Goal: Information Seeking & Learning: Check status

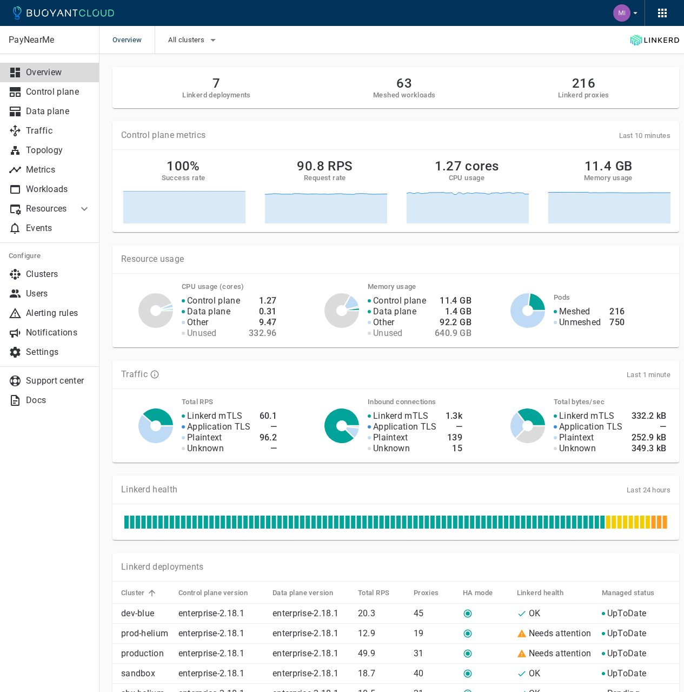
click at [625, 16] on img "button" at bounding box center [621, 12] width 17 height 17
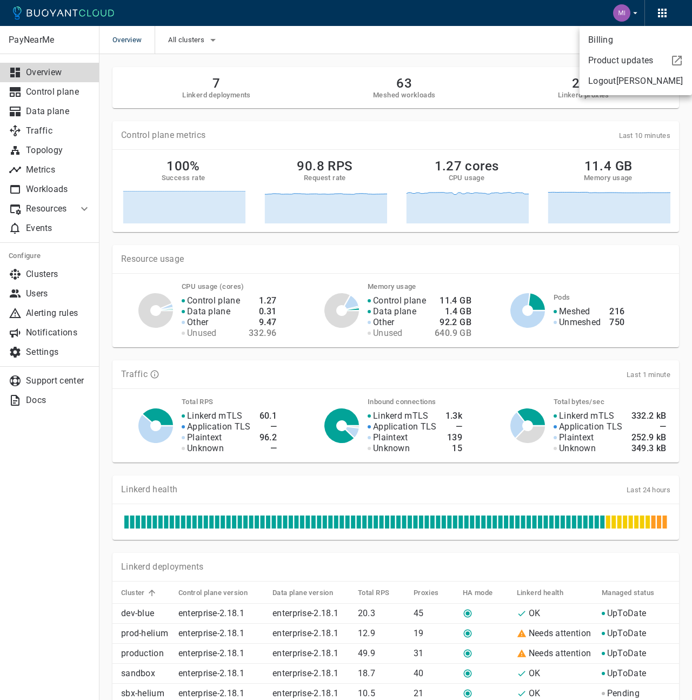
click at [625, 16] on div at bounding box center [346, 350] width 692 height 700
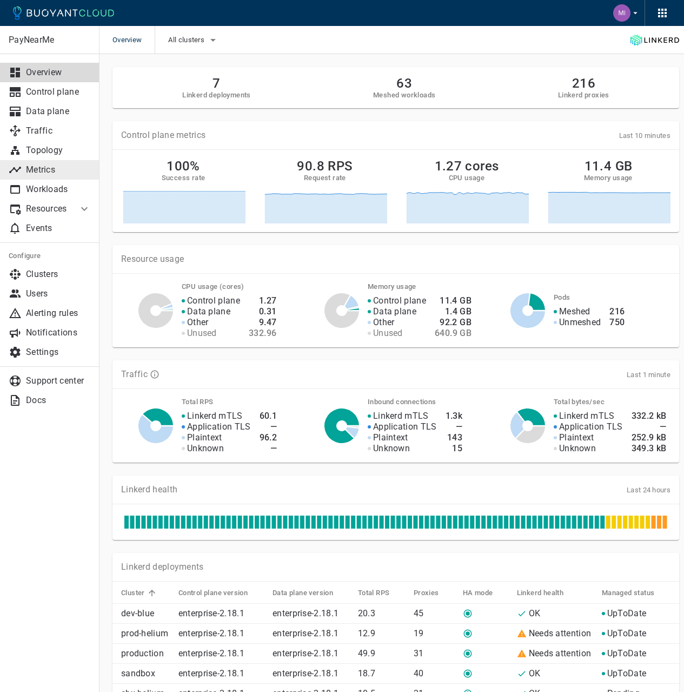
click at [62, 168] on p "Metrics" at bounding box center [58, 169] width 65 height 11
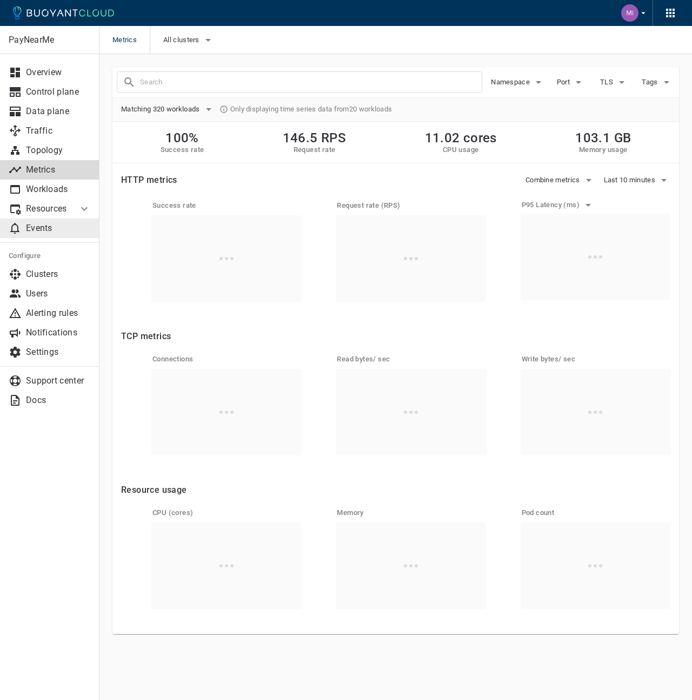
click at [50, 232] on p "Events" at bounding box center [58, 228] width 65 height 11
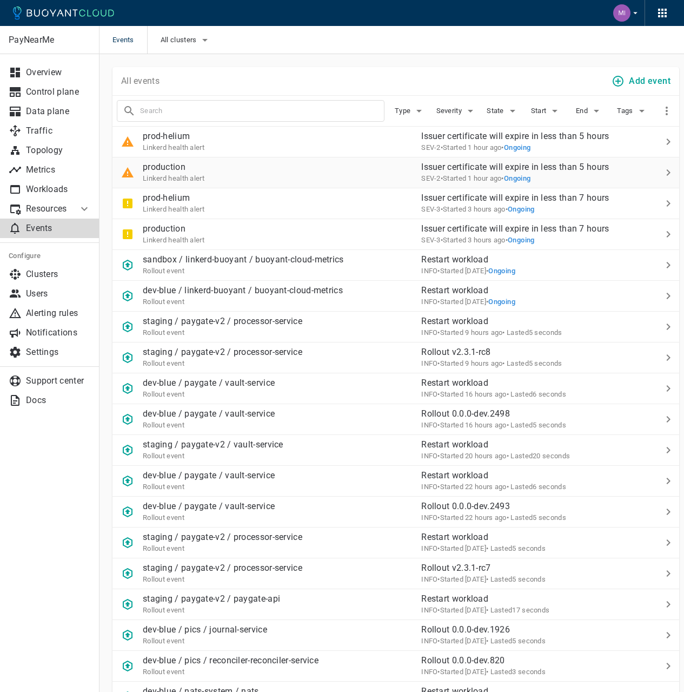
click at [207, 175] on div "production Linkerd health alert" at bounding box center [262, 168] width 300 height 30
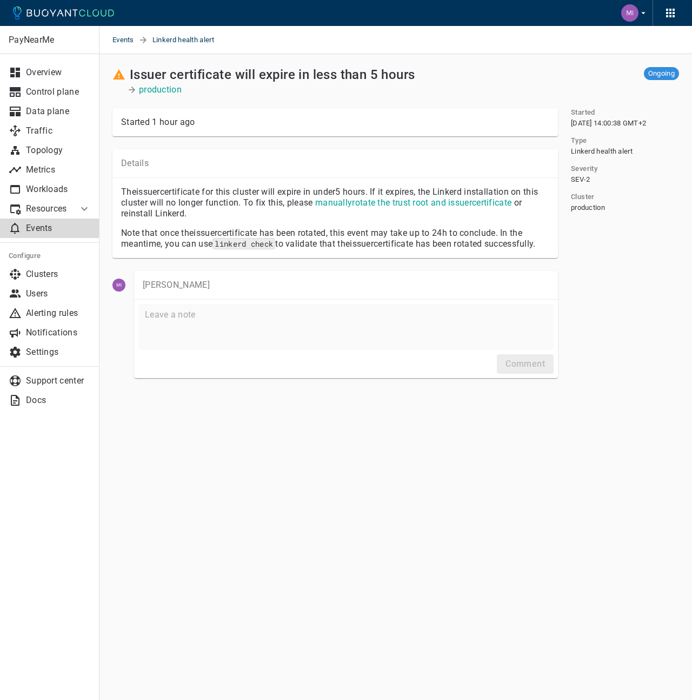
click at [204, 188] on p "The issuer certificate for this cluster will expire in under 5 hours . If it ex…" at bounding box center [335, 203] width 428 height 32
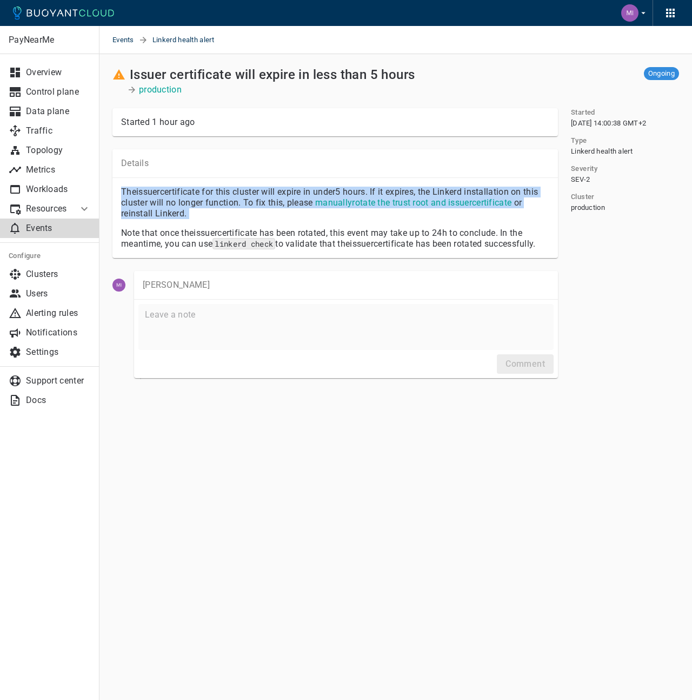
click at [204, 188] on p "The issuer certificate for this cluster will expire in under 5 hours . If it ex…" at bounding box center [335, 203] width 428 height 32
click at [201, 191] on p "The issuer certificate for this cluster will expire in under 5 hours . If it ex…" at bounding box center [335, 203] width 428 height 32
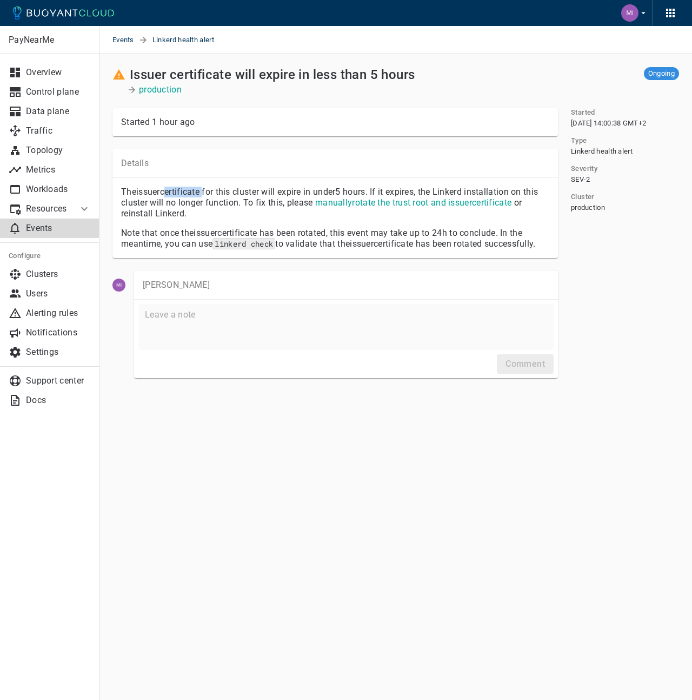
click at [201, 191] on p "The issuer certificate for this cluster will expire in under 5 hours . If it ex…" at bounding box center [335, 203] width 428 height 32
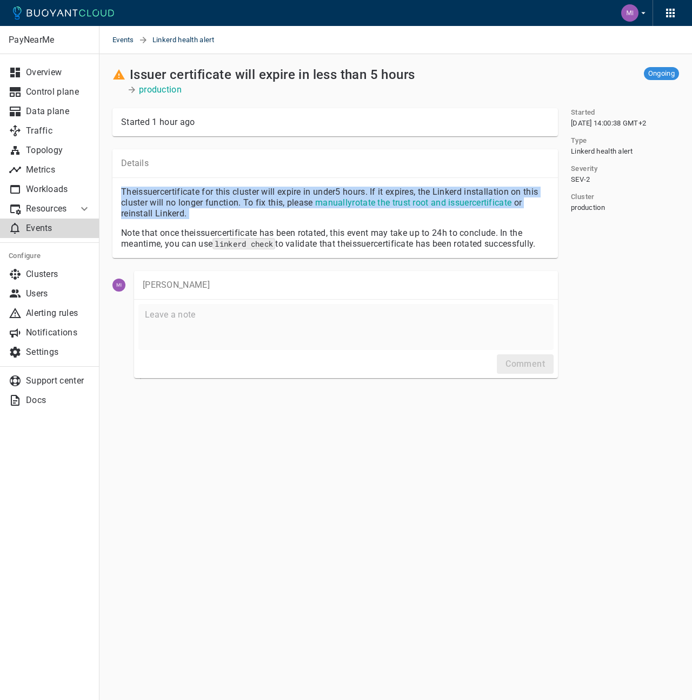
click at [201, 191] on p "The issuer certificate for this cluster will expire in under 5 hours . If it ex…" at bounding box center [335, 203] width 428 height 32
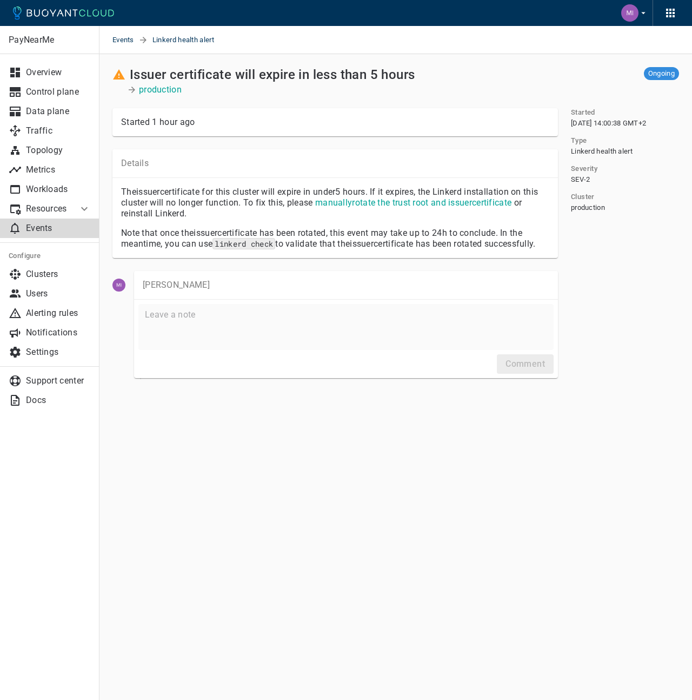
click at [201, 230] on p "Note that once the issuer certificate has been rotated, this event may take up …" at bounding box center [335, 239] width 428 height 22
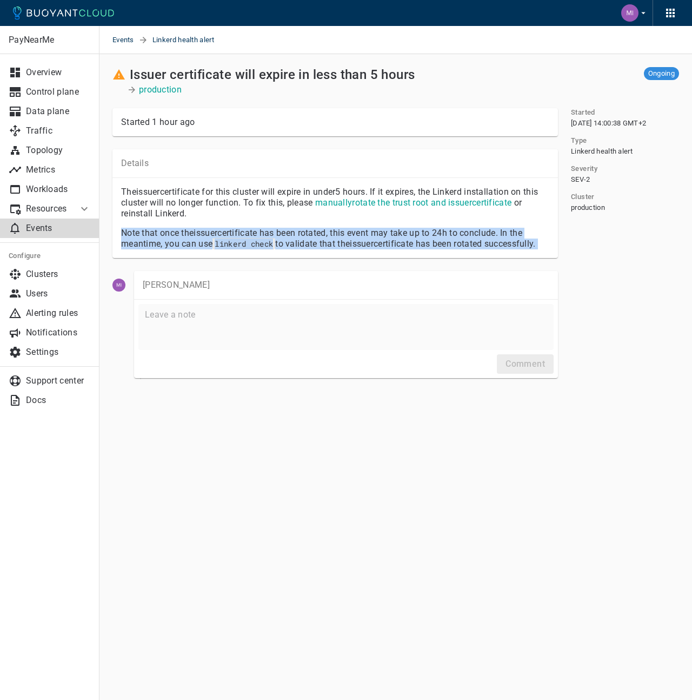
click at [201, 230] on p "Note that once the issuer certificate has been rotated, this event may take up …" at bounding box center [335, 239] width 428 height 22
click at [195, 238] on p "Note that once the issuer certificate has been rotated, this event may take up …" at bounding box center [335, 239] width 428 height 22
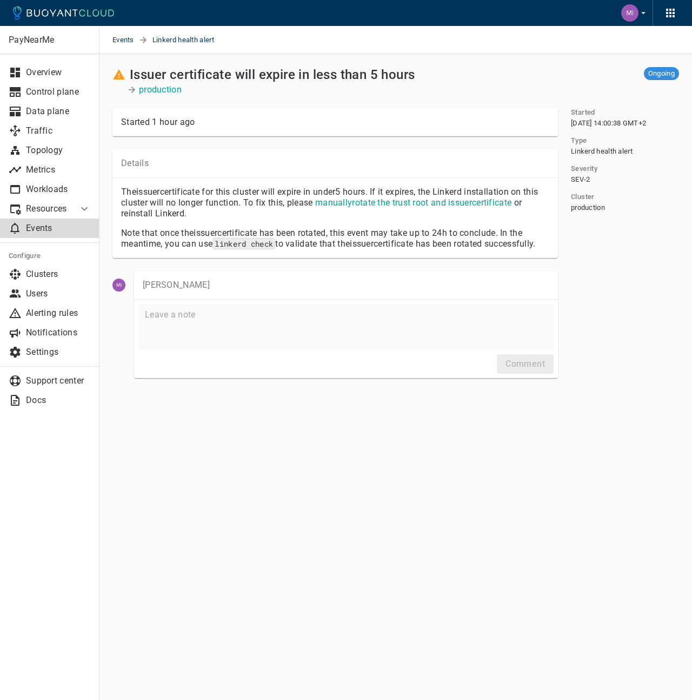
click at [205, 199] on p "The issuer certificate for this cluster will expire in under 5 hours . If it ex…" at bounding box center [335, 203] width 428 height 32
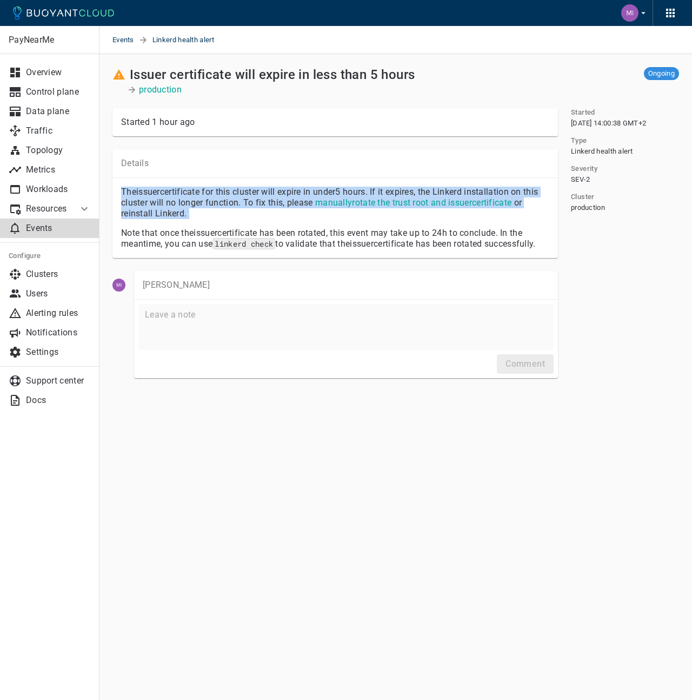
click at [205, 199] on p "The issuer certificate for this cluster will expire in under 5 hours . If it ex…" at bounding box center [335, 203] width 428 height 32
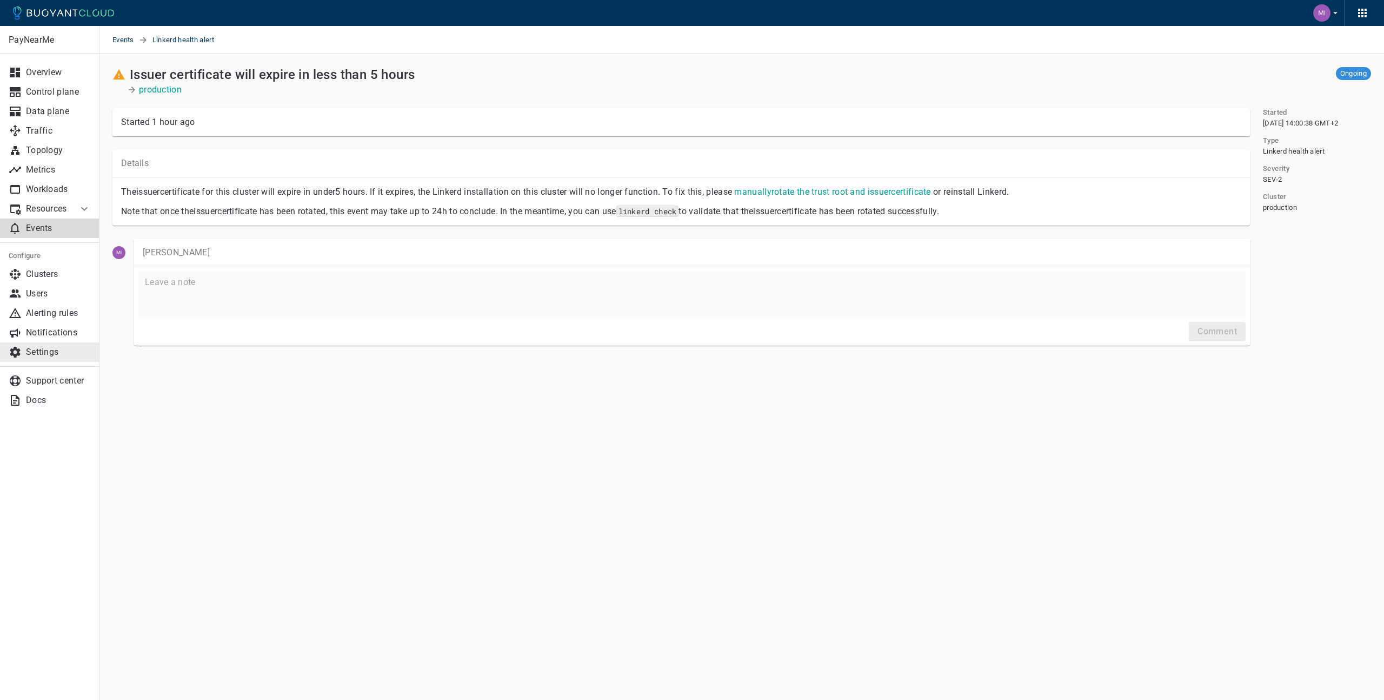
click at [50, 352] on p "Settings" at bounding box center [58, 352] width 65 height 11
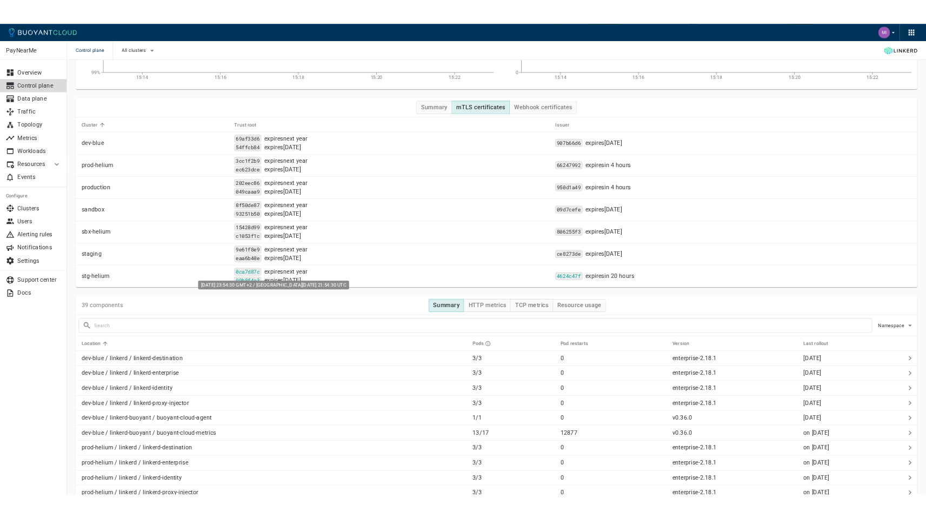
scroll to position [133, 0]
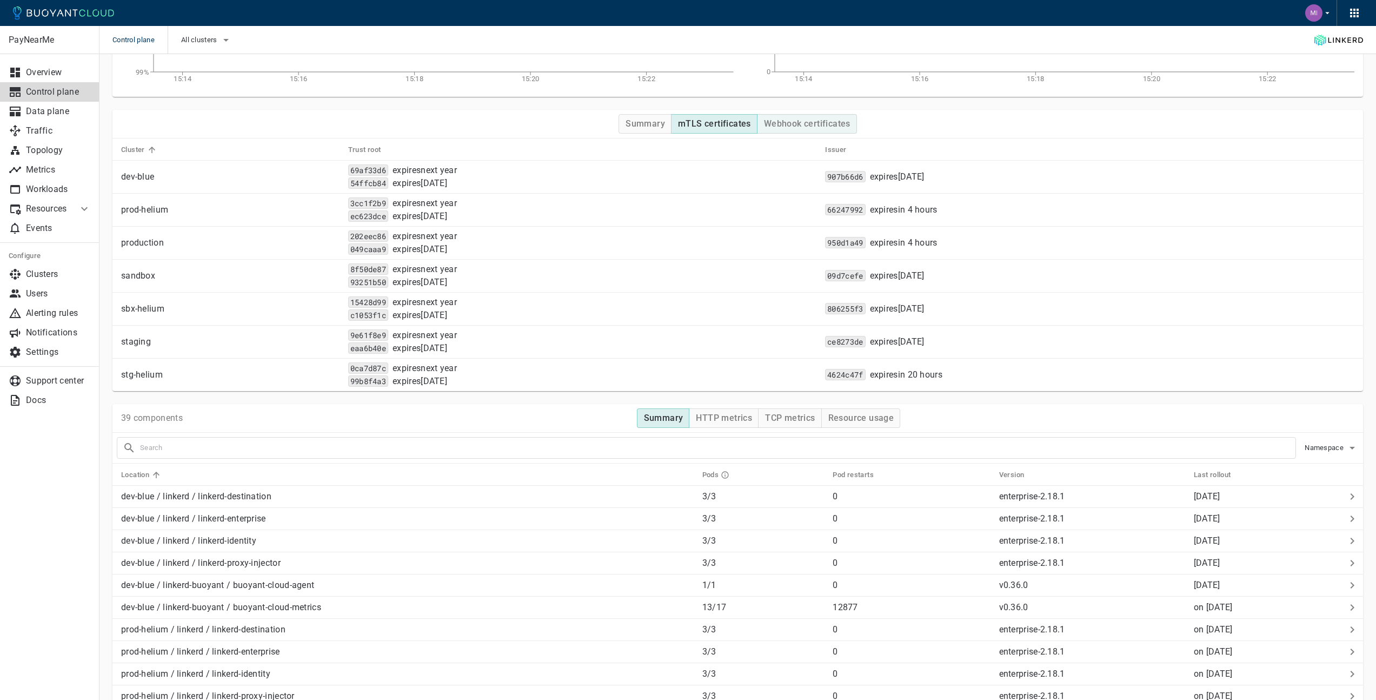
click at [800, 131] on button "Webhook certificates" at bounding box center [807, 123] width 100 height 19
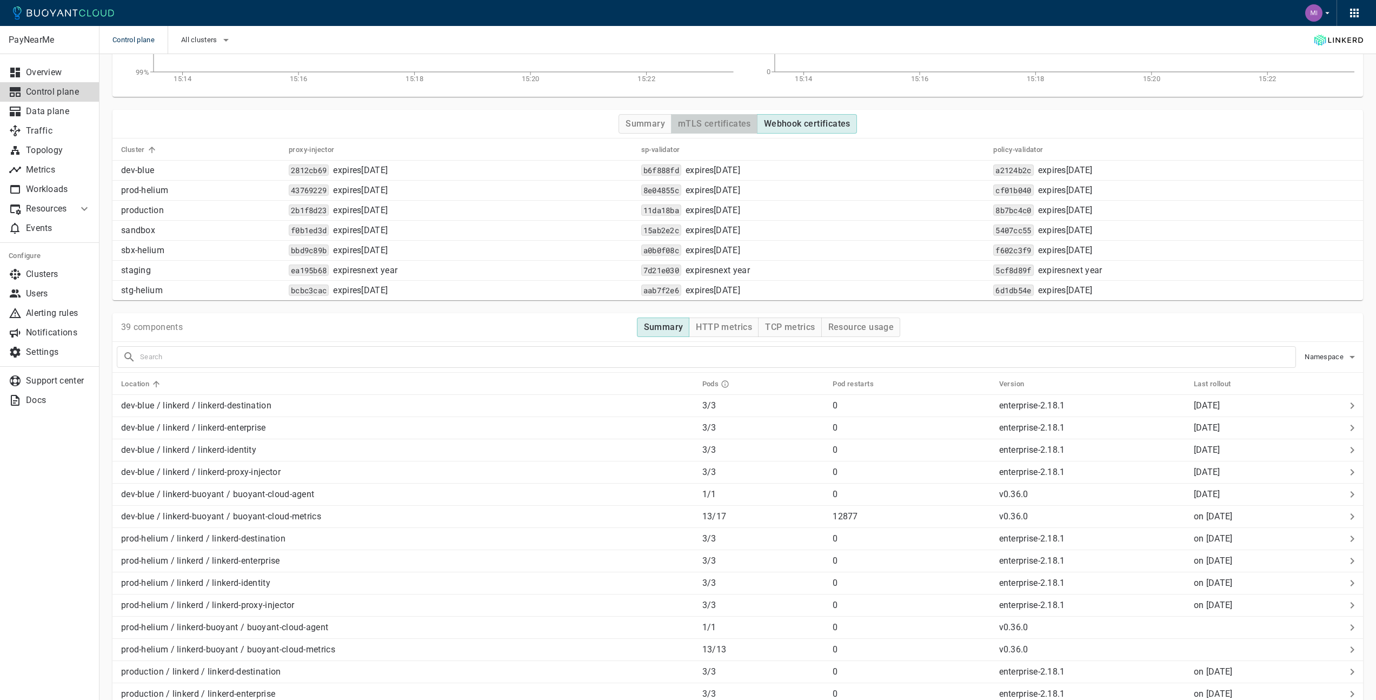
click at [698, 121] on h4 "mTLS certificates" at bounding box center [714, 123] width 73 height 11
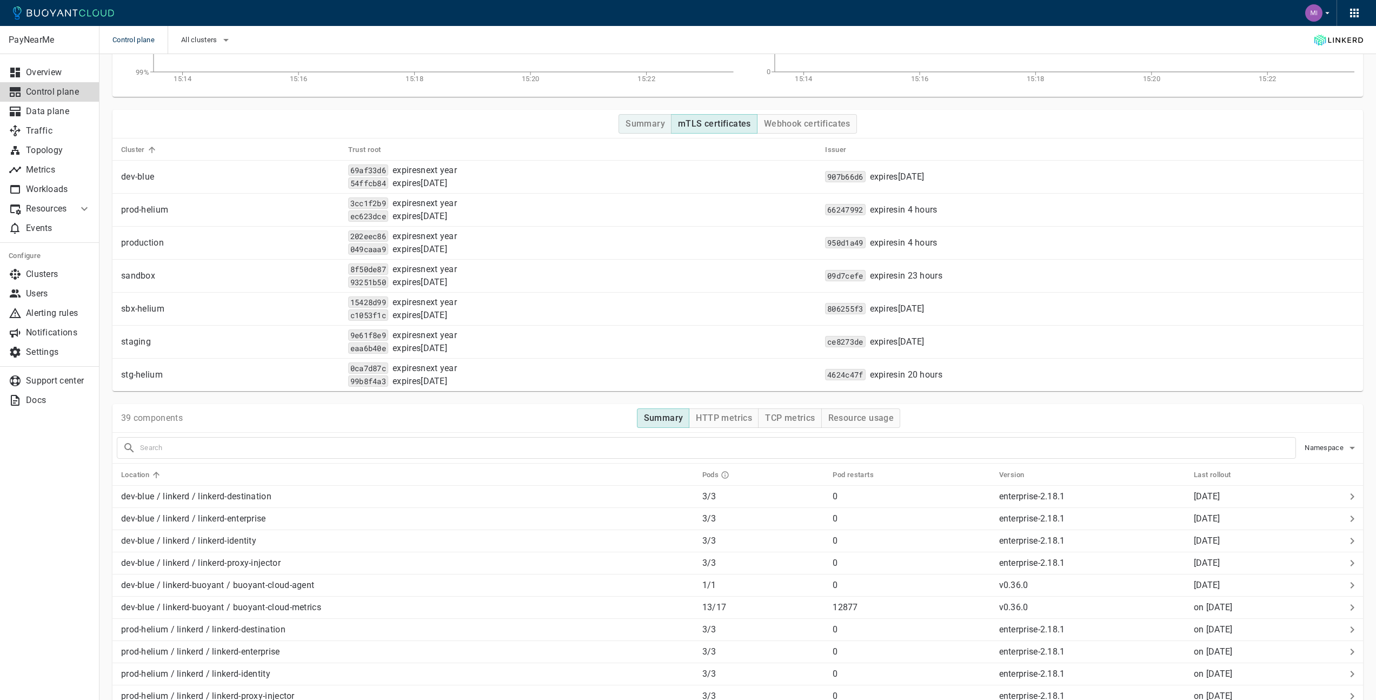
click at [641, 120] on h4 "Summary" at bounding box center [645, 123] width 39 height 11
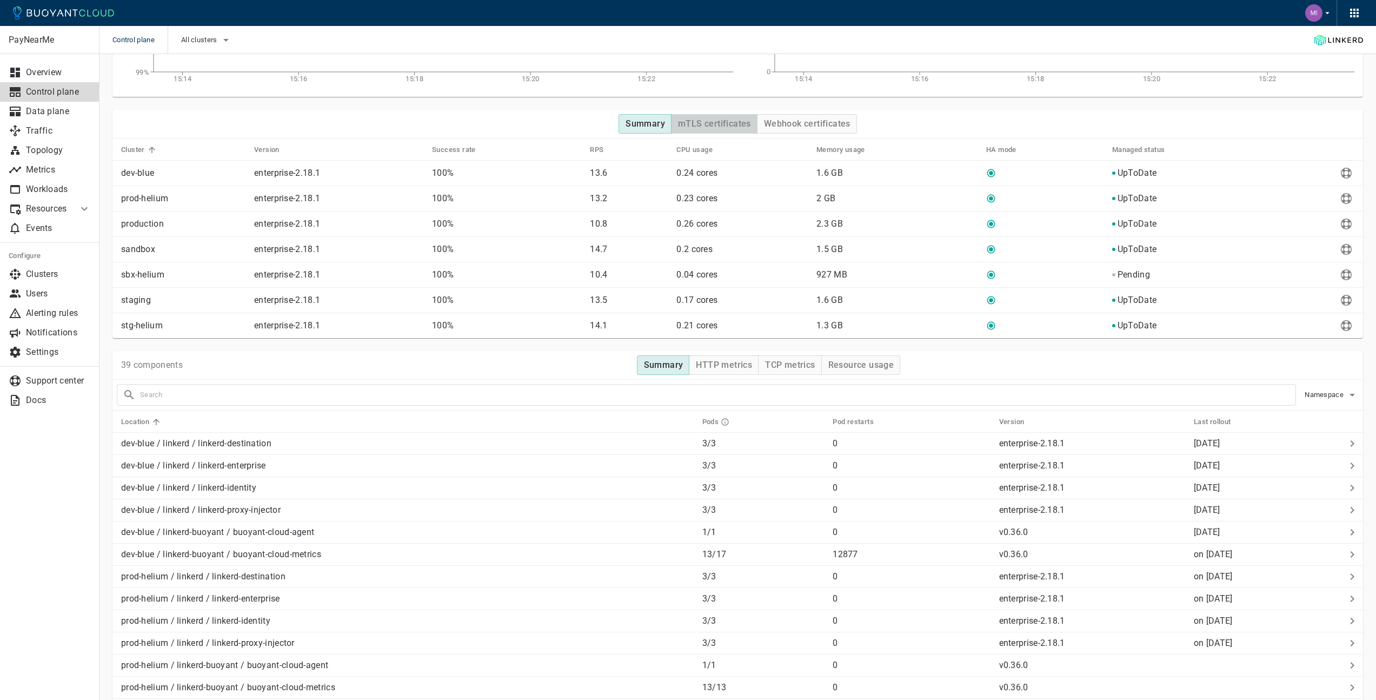
click at [705, 124] on h4 "mTLS certificates" at bounding box center [714, 123] width 73 height 11
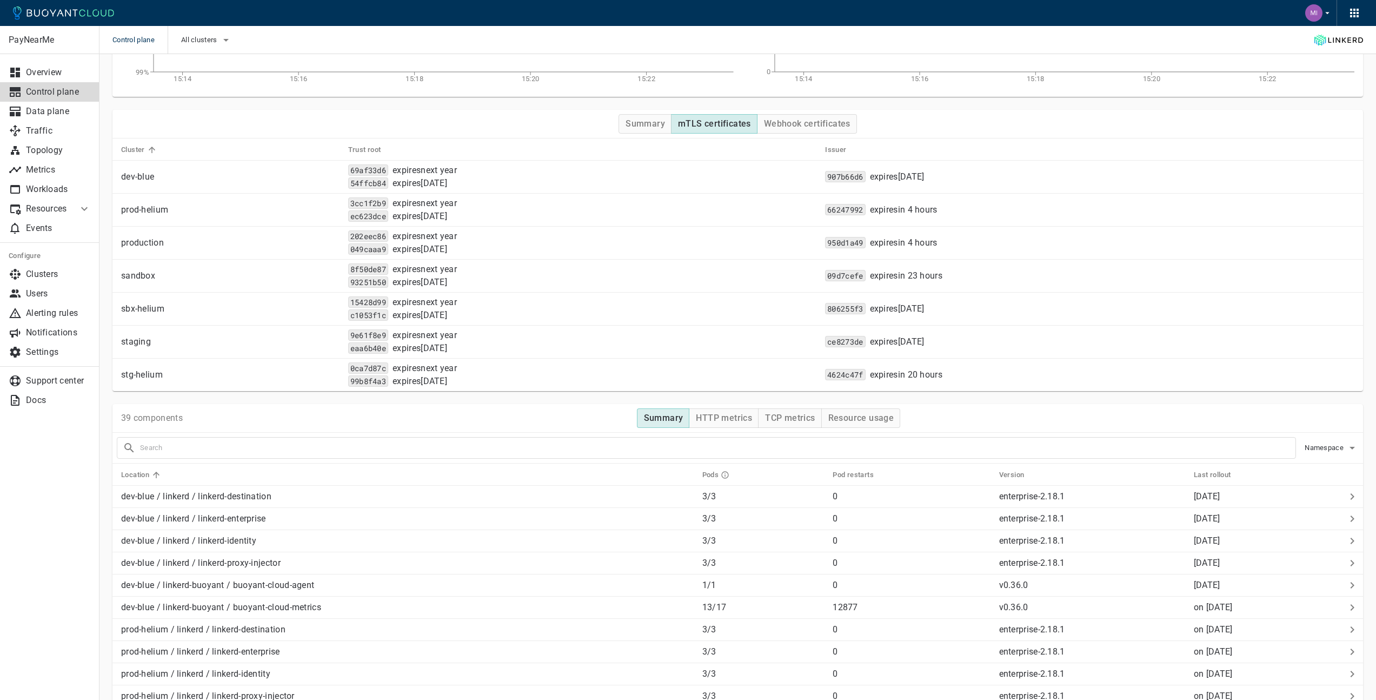
type button "mTLS certificates"
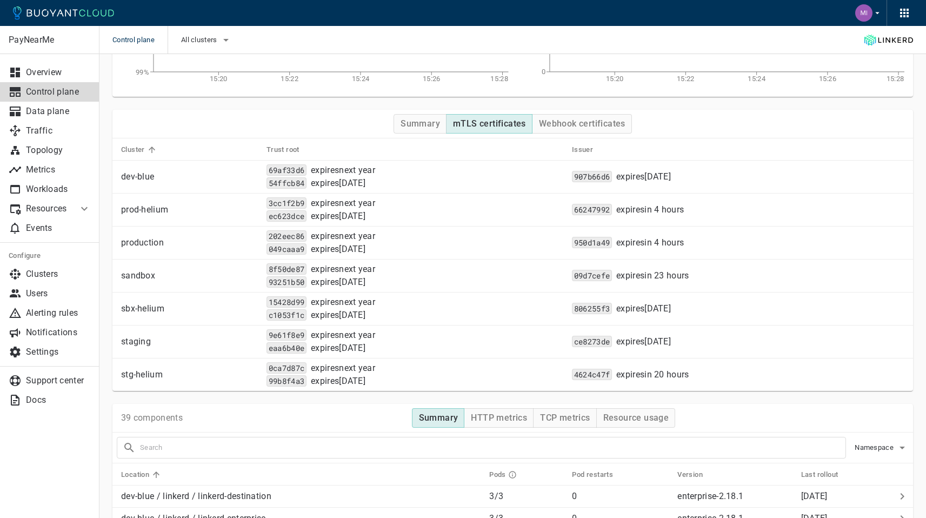
click at [881, 139] on th "Issuer" at bounding box center [738, 149] width 350 height 22
